Goal: Find specific page/section: Find specific page/section

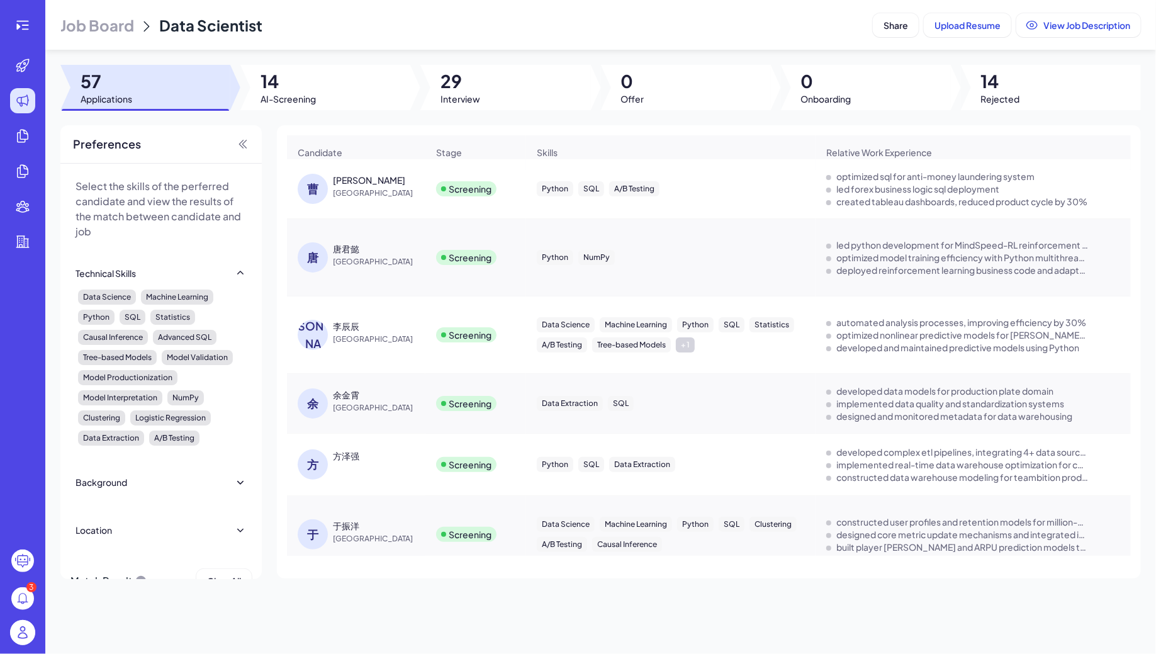
click at [77, 23] on span "Job Board" at bounding box center [97, 25] width 74 height 20
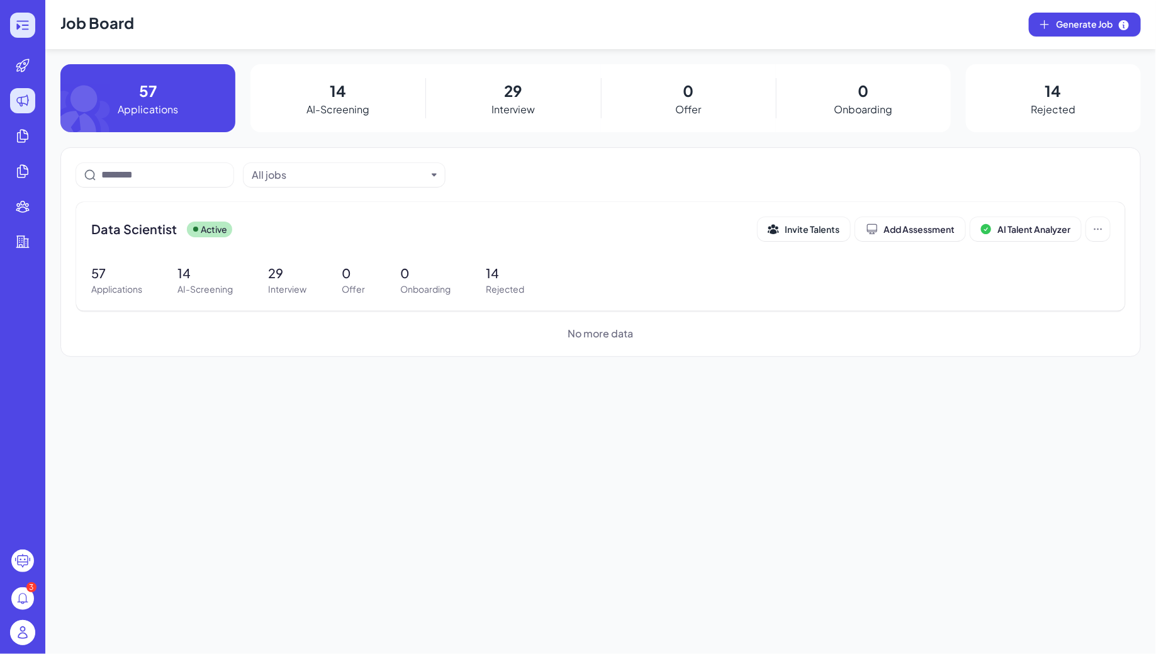
click at [30, 21] on div at bounding box center [22, 25] width 25 height 25
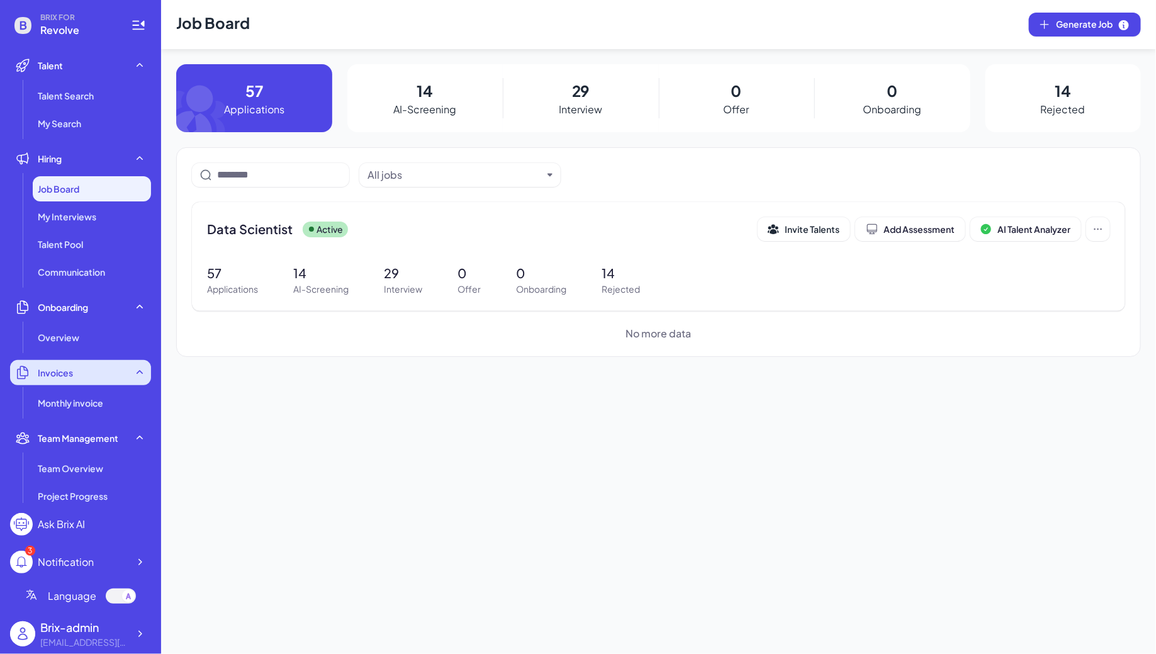
scroll to position [213, 0]
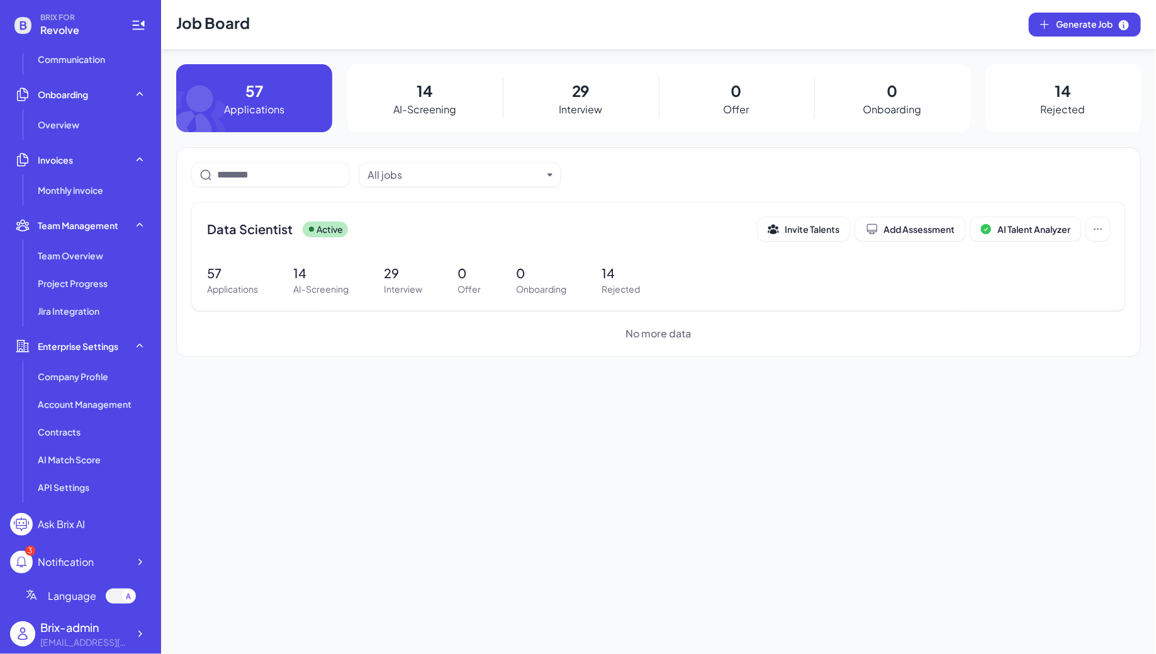
click at [140, 618] on div "Brix-admin flora@joinbrix.com" at bounding box center [80, 633] width 141 height 40
click at [142, 634] on icon at bounding box center [139, 633] width 13 height 13
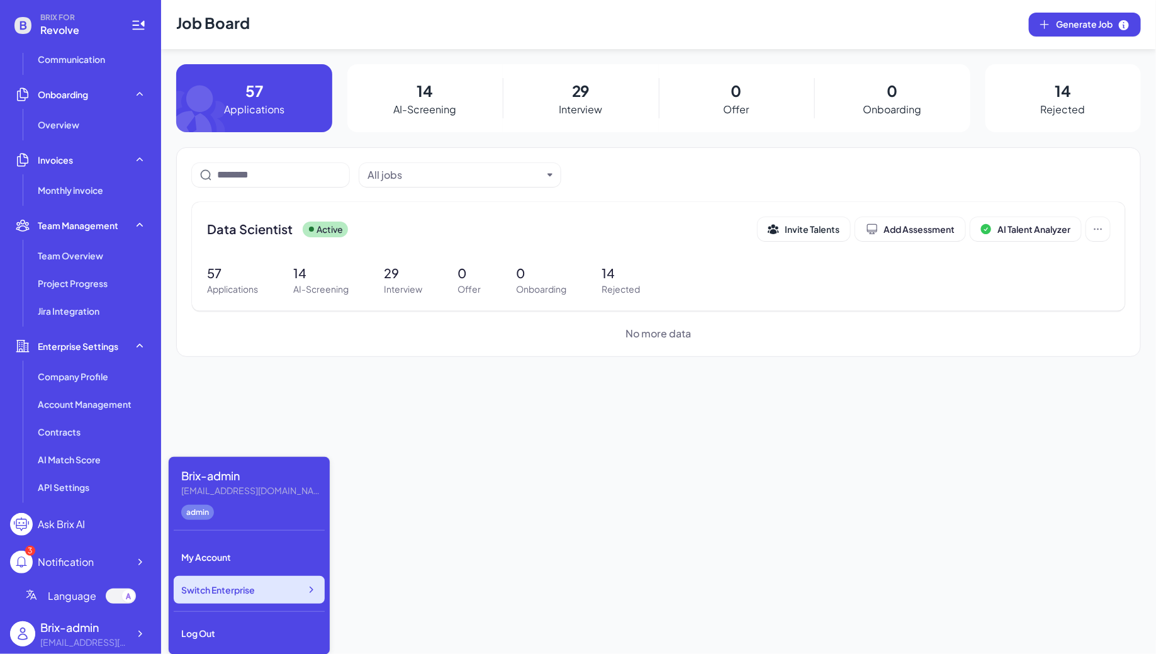
click at [270, 582] on div "Switch Enterprise" at bounding box center [249, 590] width 151 height 28
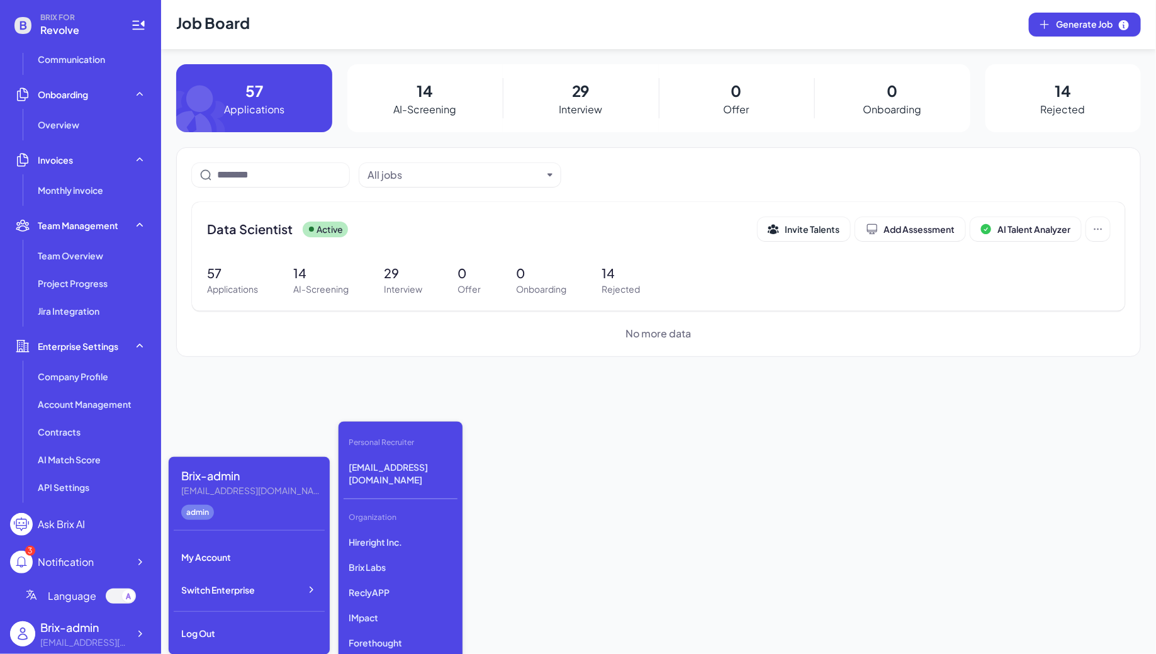
scroll to position [3393, 0]
click at [382, 622] on p "DeepVista" at bounding box center [400, 633] width 114 height 23
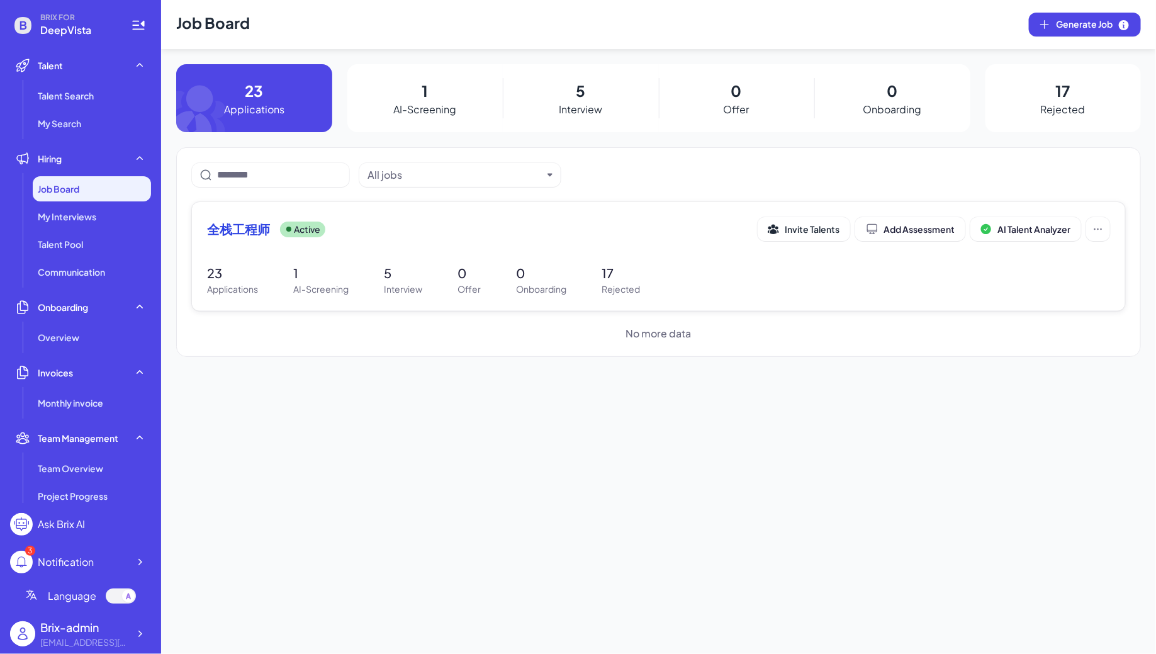
click at [306, 234] on p "Active" at bounding box center [307, 229] width 26 height 13
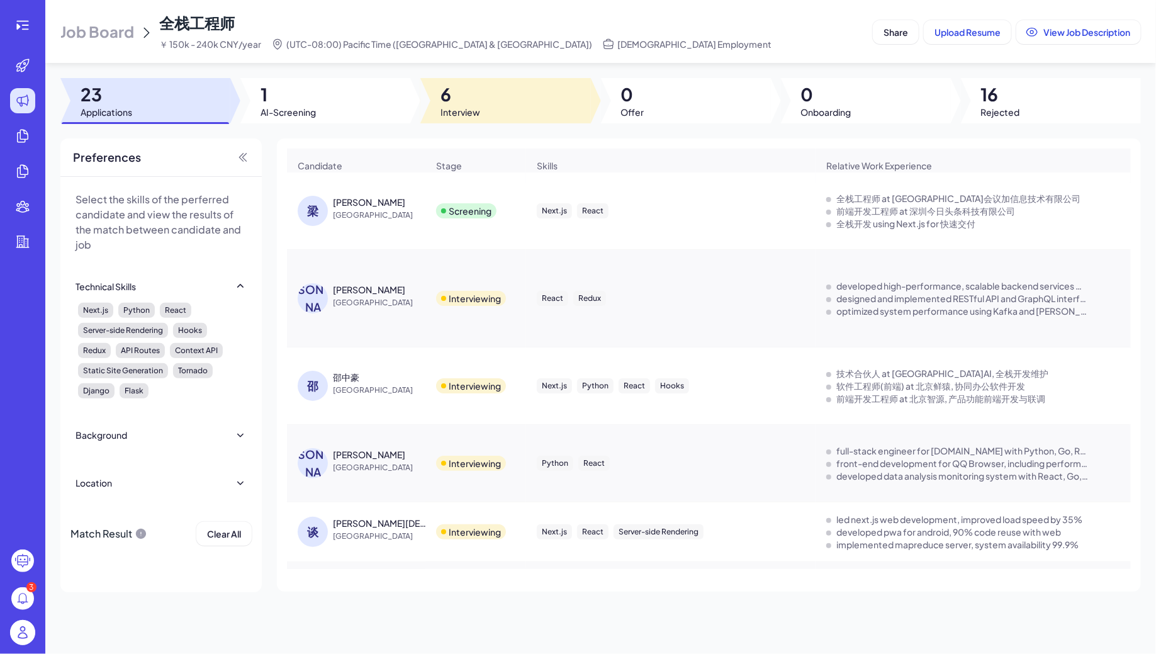
click at [454, 103] on span "6" at bounding box center [460, 94] width 40 height 23
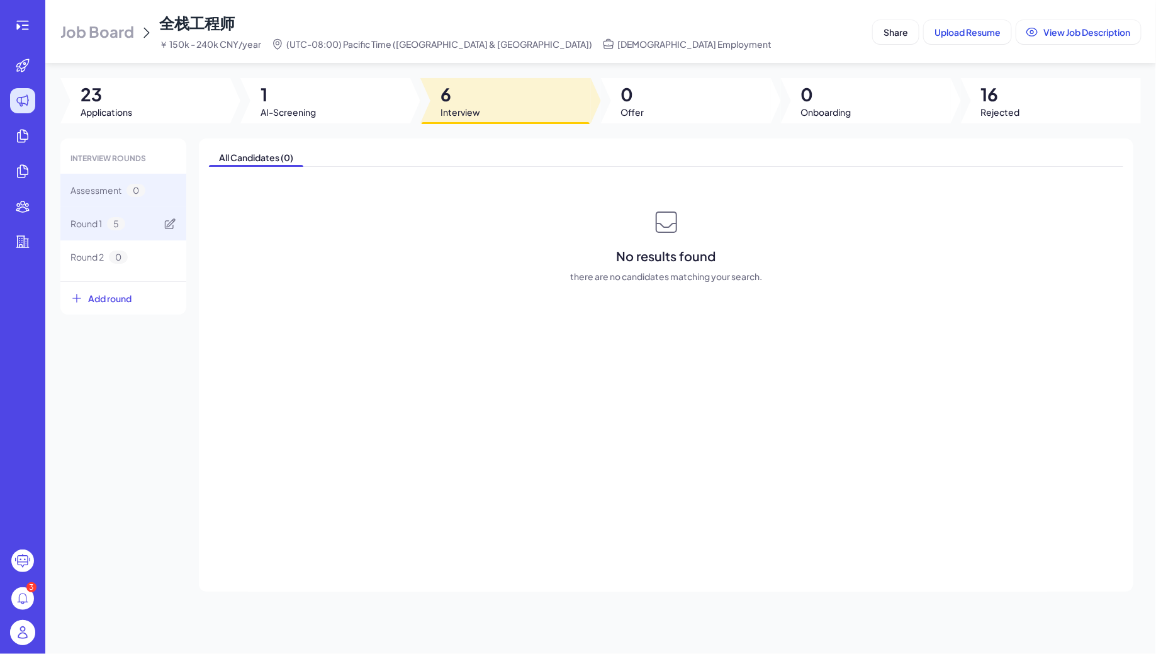
click at [127, 226] on div "Round 1 5" at bounding box center [123, 223] width 126 height 33
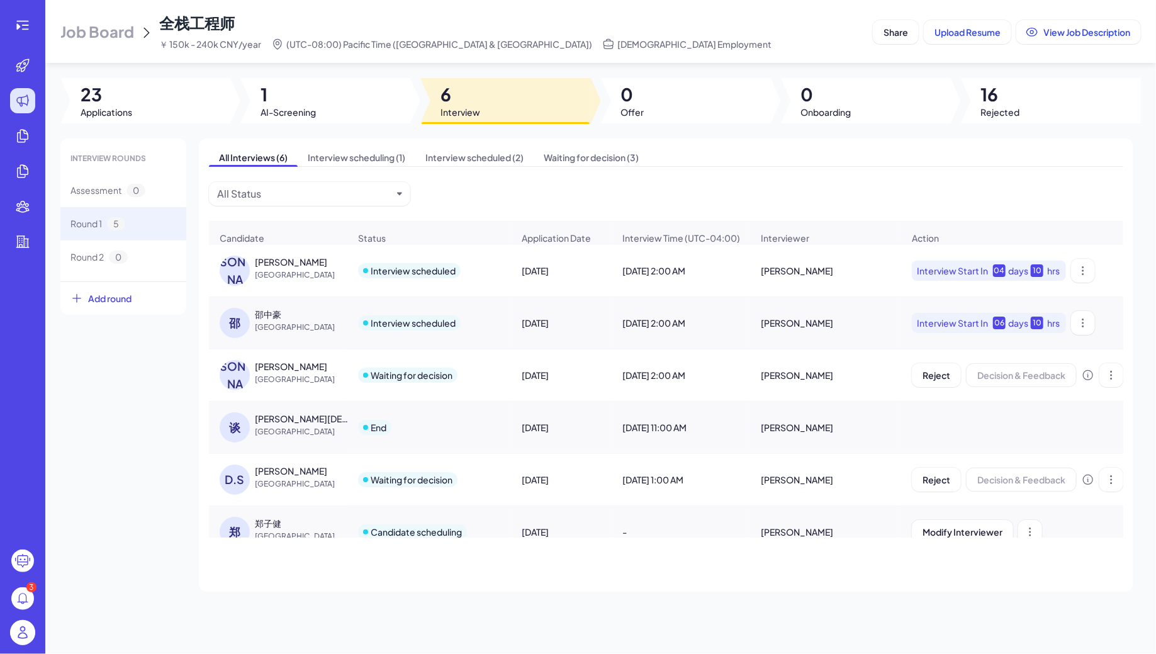
scroll to position [19, 0]
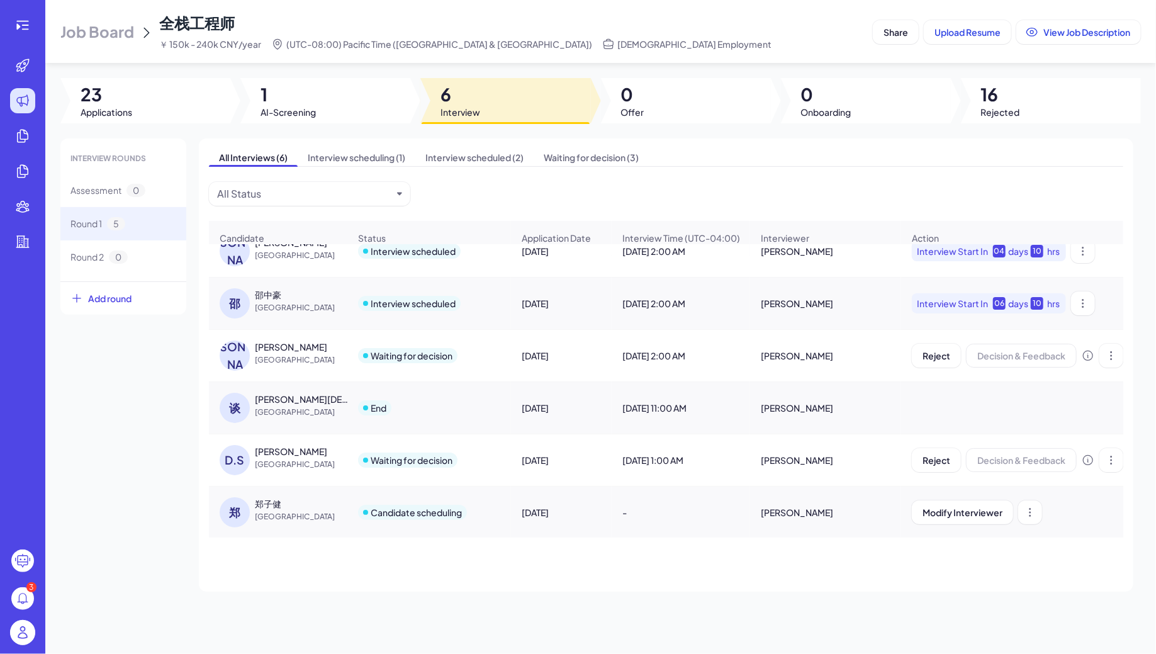
click at [268, 501] on div "郑子健" at bounding box center [268, 503] width 26 height 13
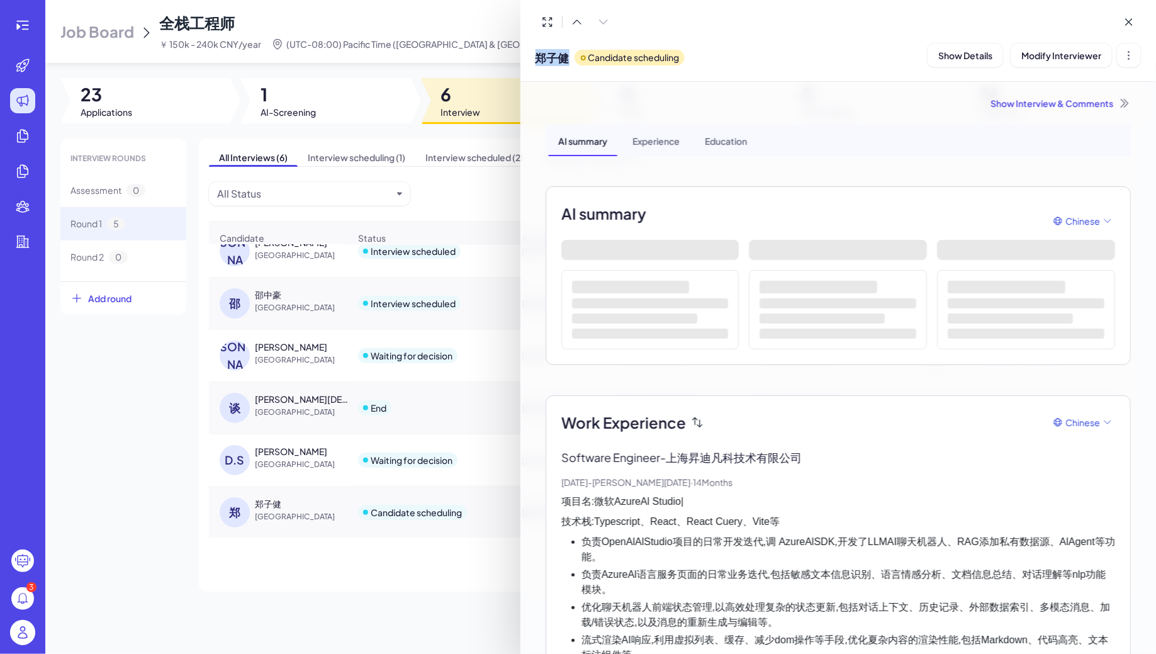
drag, startPoint x: 538, startPoint y: 57, endPoint x: 565, endPoint y: 60, distance: 27.2
click at [565, 60] on span "郑子健" at bounding box center [552, 57] width 34 height 17
copy span "郑子健"
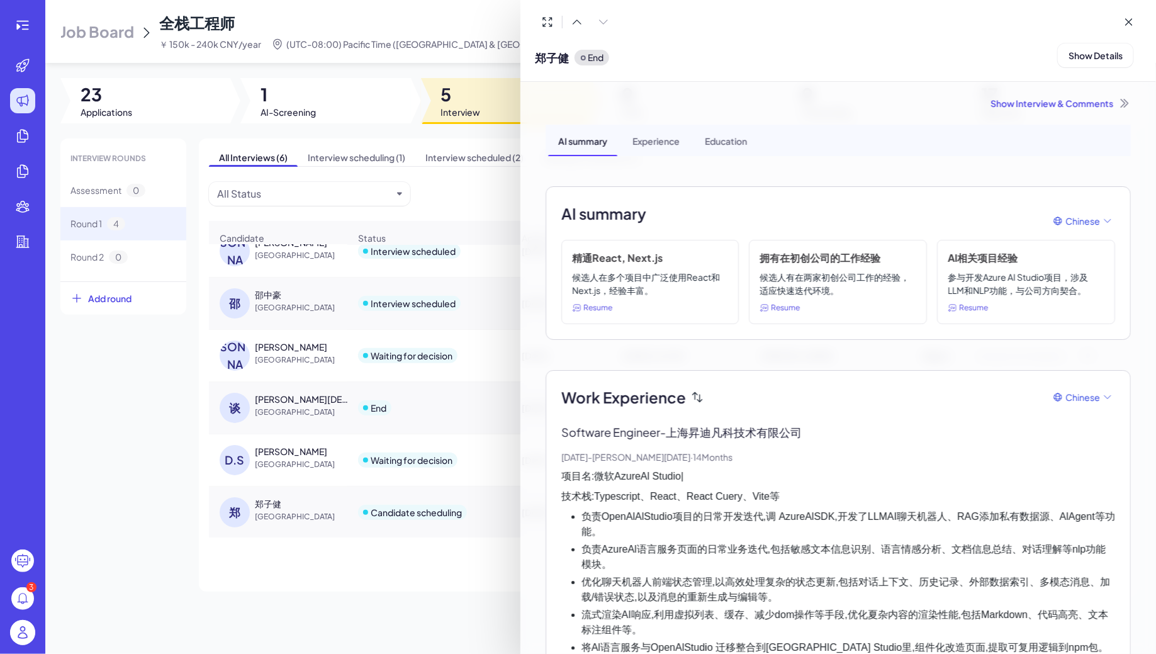
click at [324, 331] on div at bounding box center [578, 327] width 1156 height 654
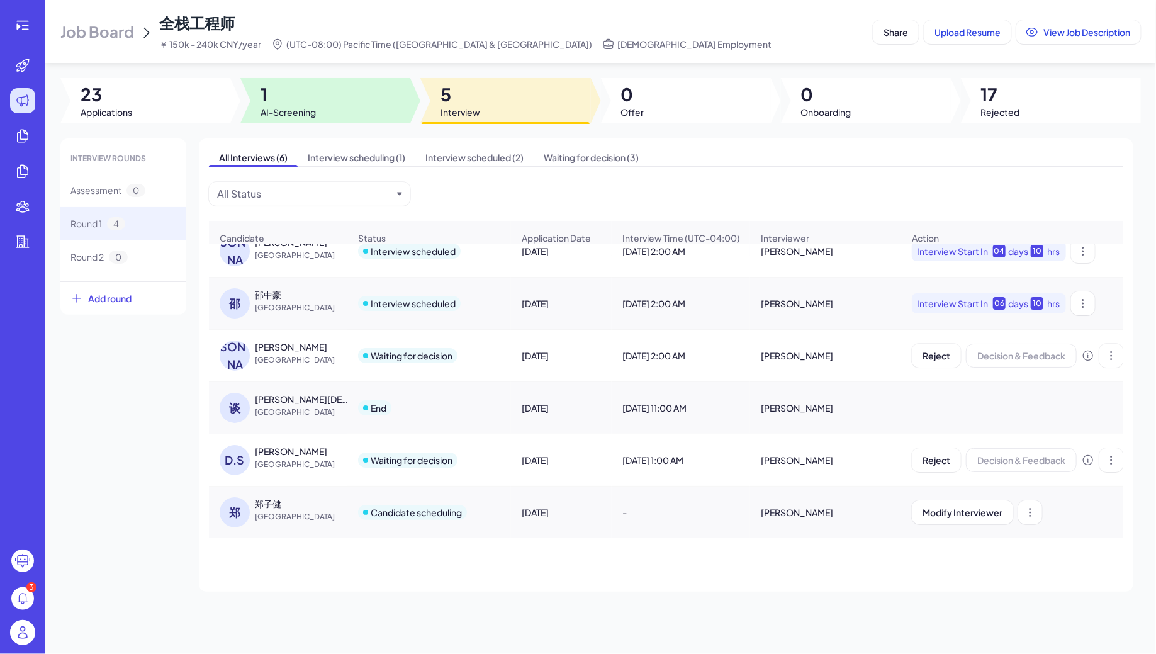
click at [263, 91] on span "1" at bounding box center [287, 94] width 55 height 23
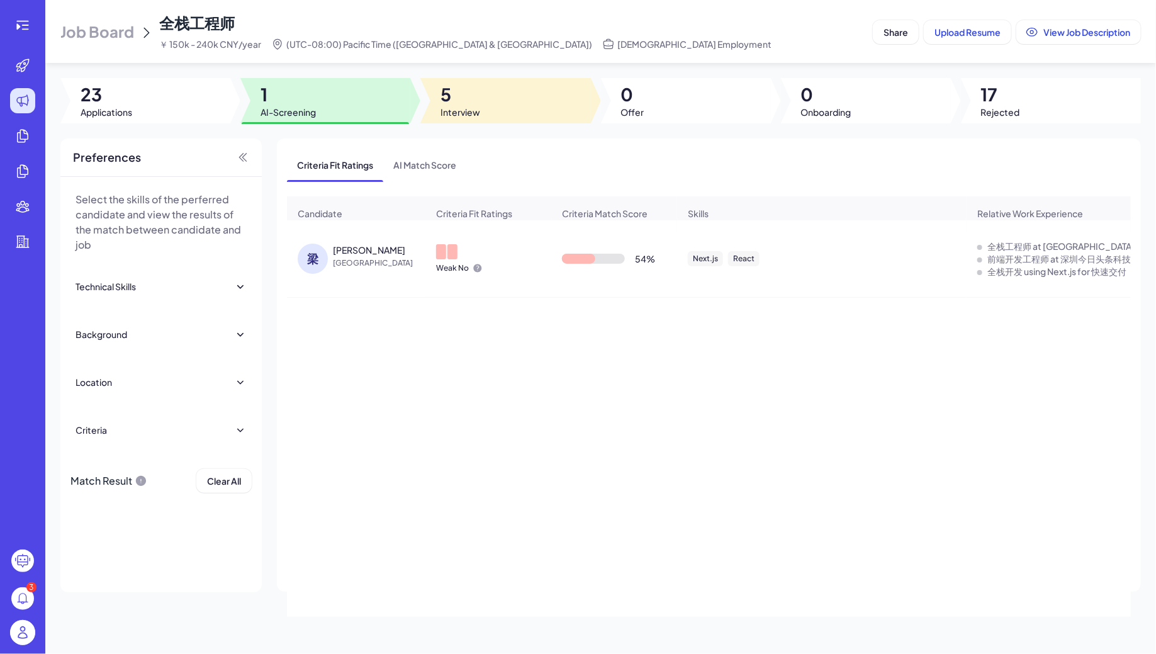
click at [487, 84] on div at bounding box center [505, 100] width 170 height 45
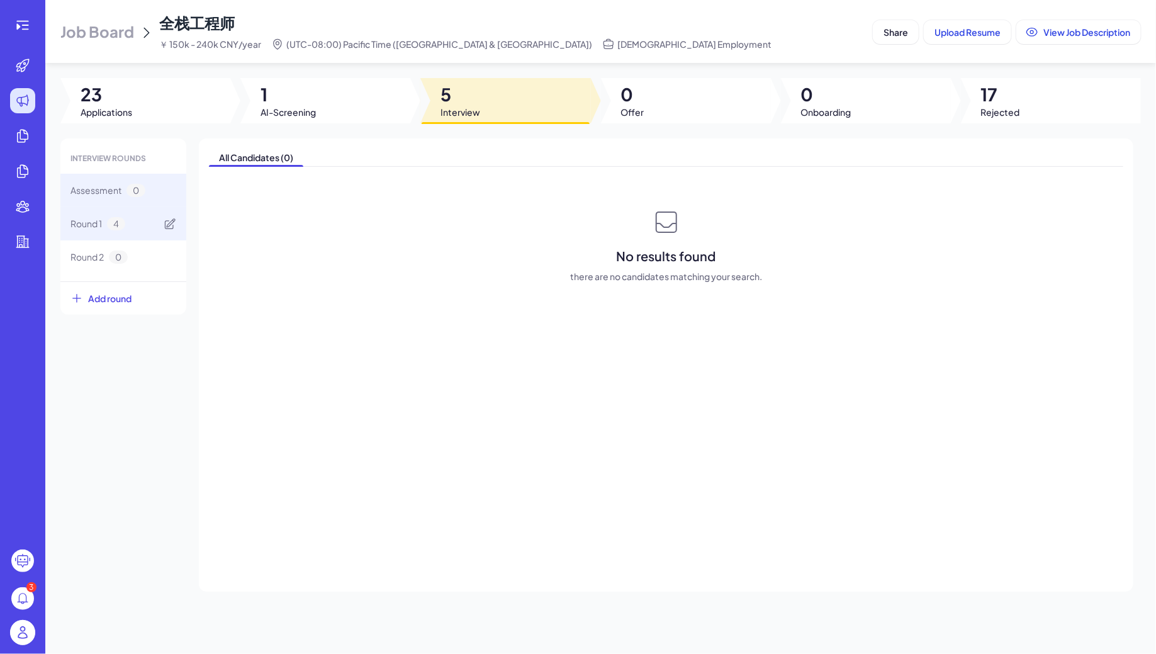
click at [127, 233] on div "Round 1 4" at bounding box center [123, 223] width 126 height 33
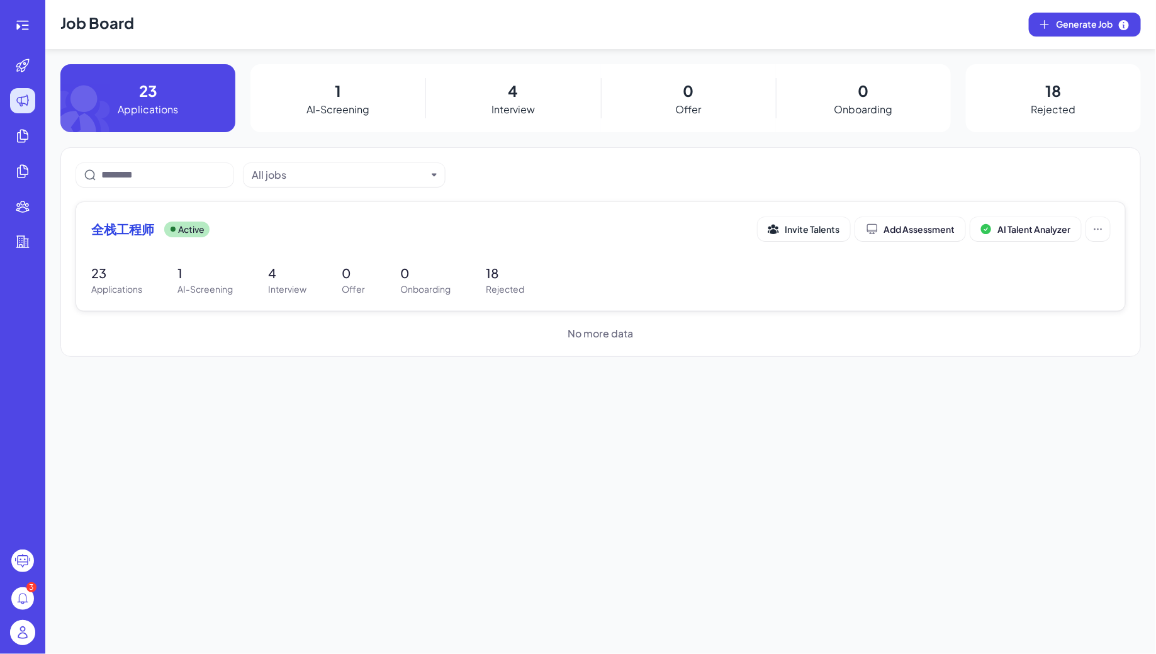
click at [334, 262] on div "全栈工程师 Active Invite Talents Add Assessment AI Talent Analyzer 23 Applications 1…" at bounding box center [600, 256] width 1049 height 109
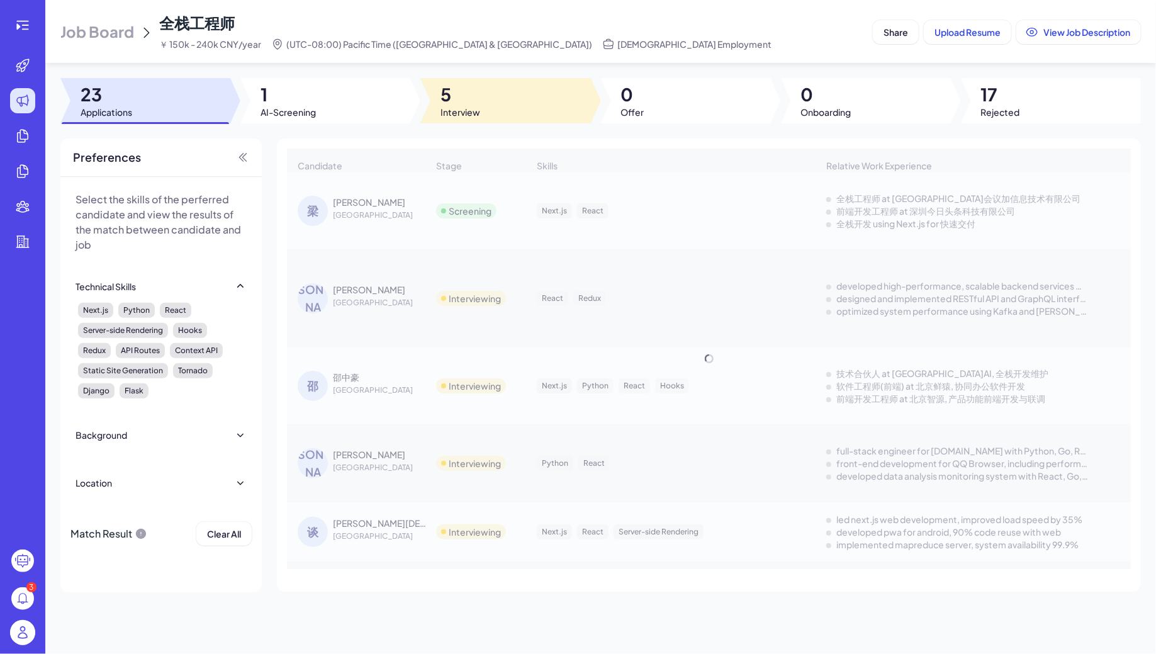
click at [457, 86] on span "5" at bounding box center [460, 94] width 40 height 23
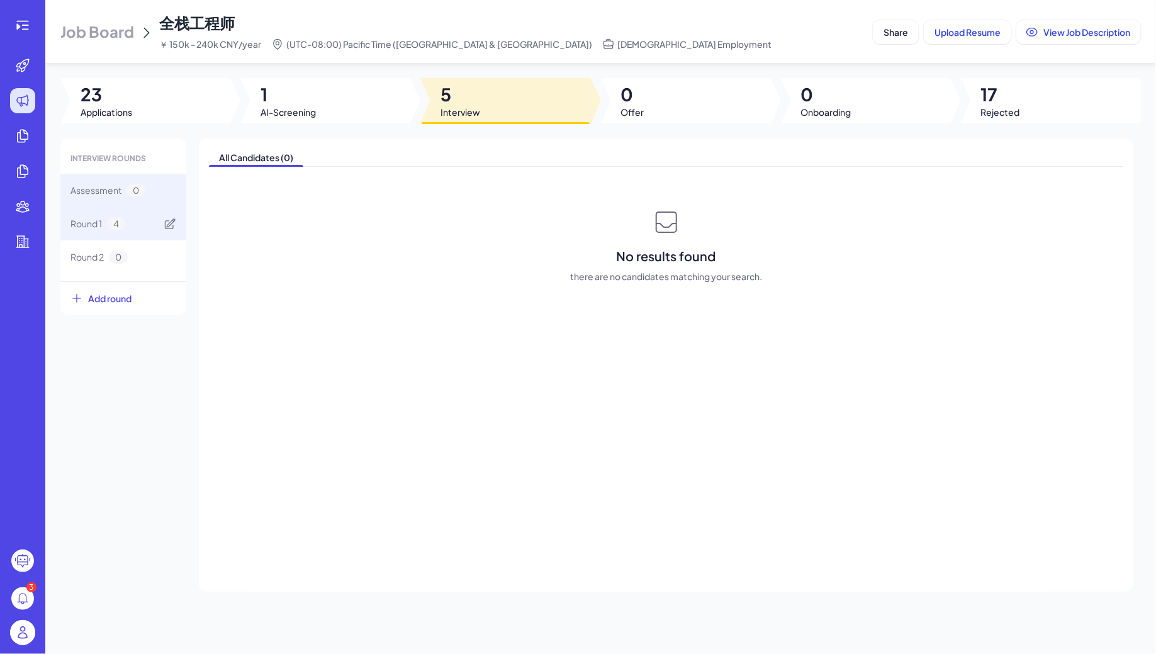
click at [146, 217] on div "Round 1 4" at bounding box center [123, 223] width 126 height 33
